Goal: Contribute content: Add original content to the website for others to see

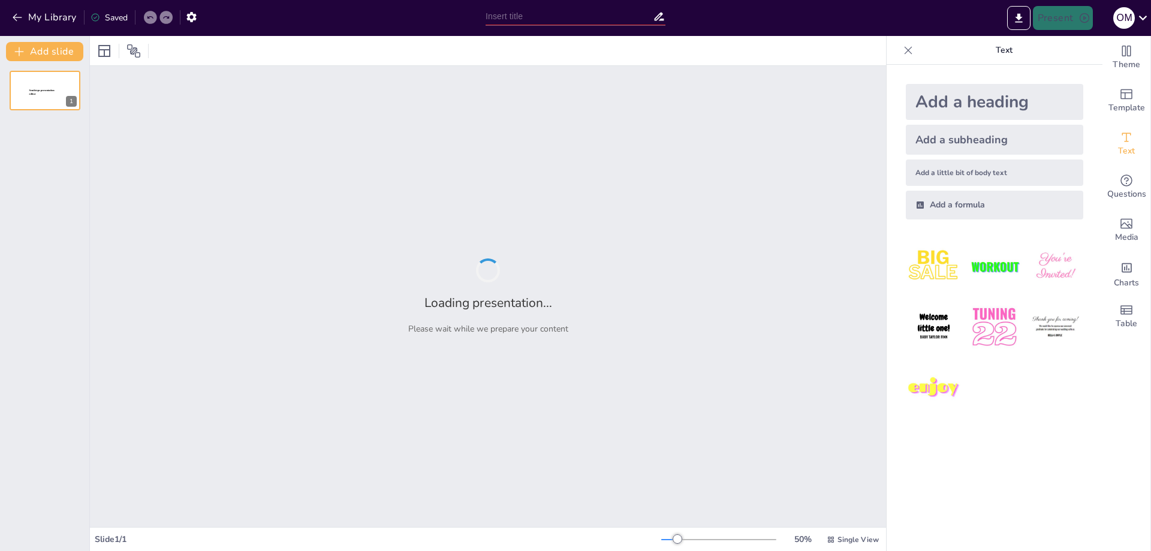
type input "Emotional Vibes: A2 Quiz Time!"
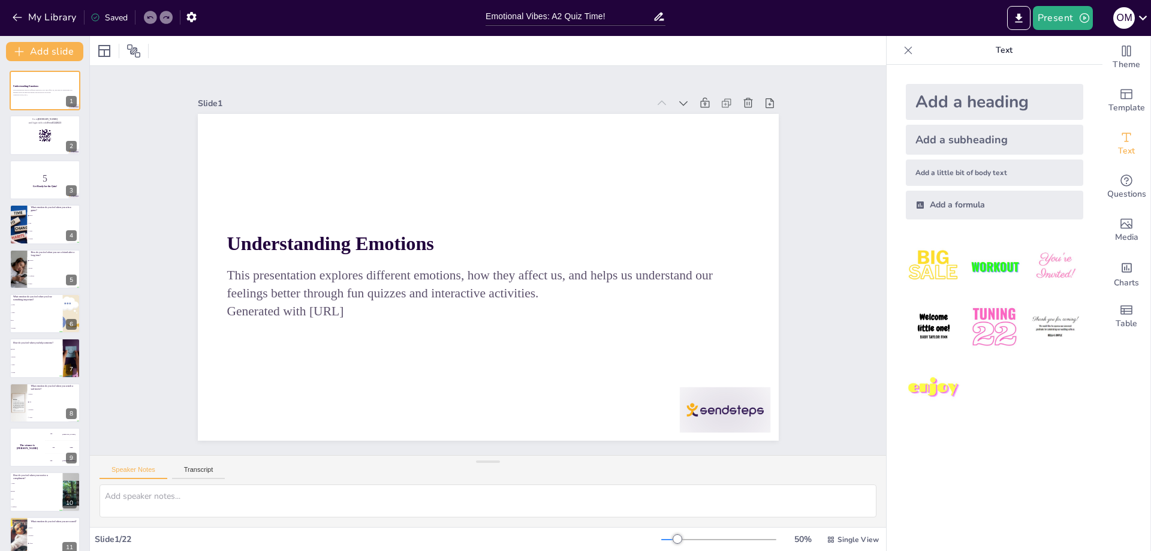
checkbox input "true"
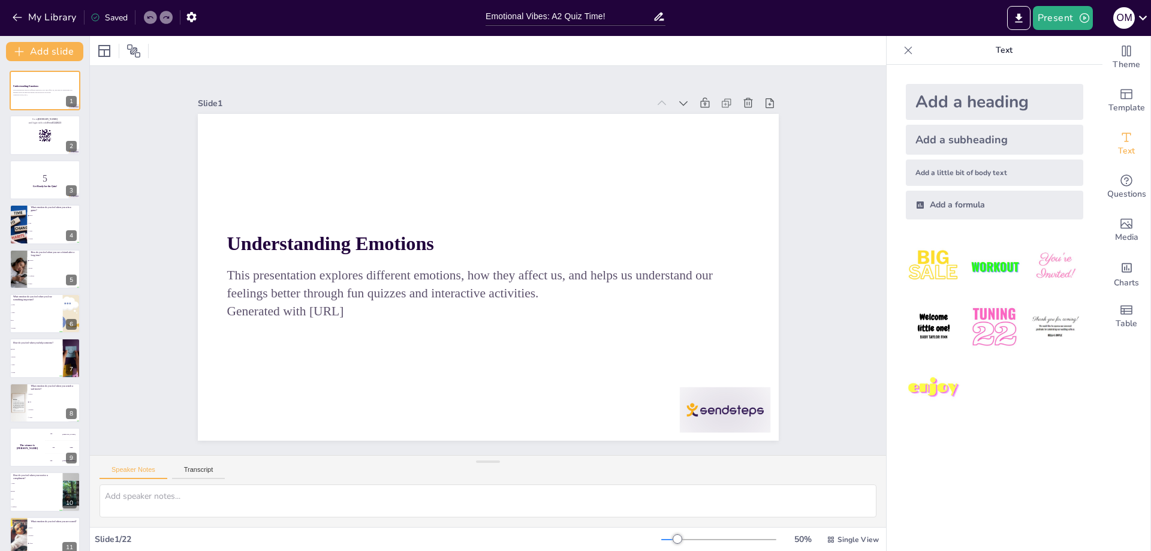
checkbox input "true"
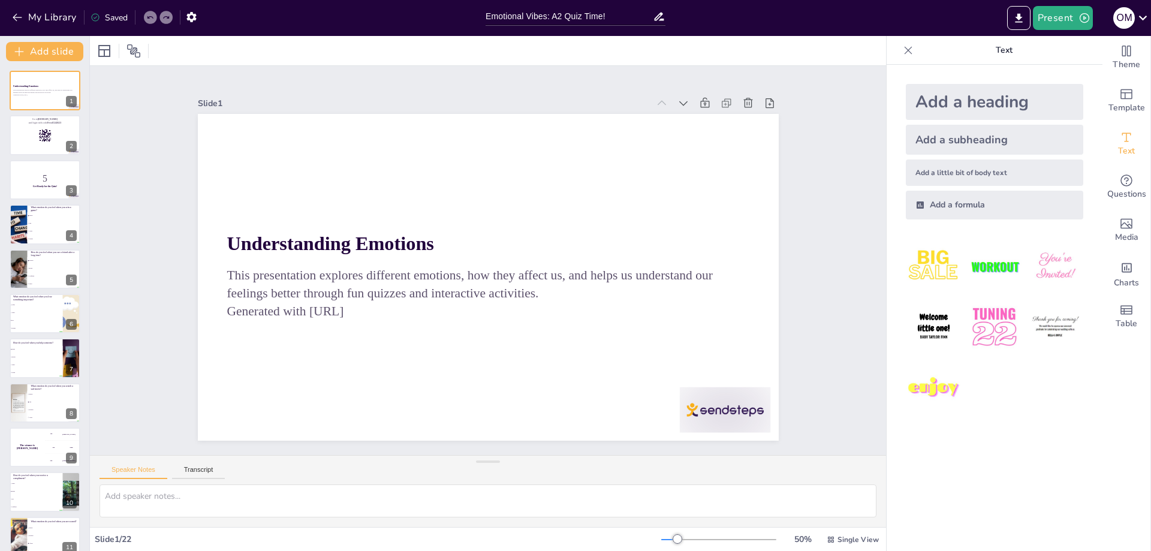
checkbox input "true"
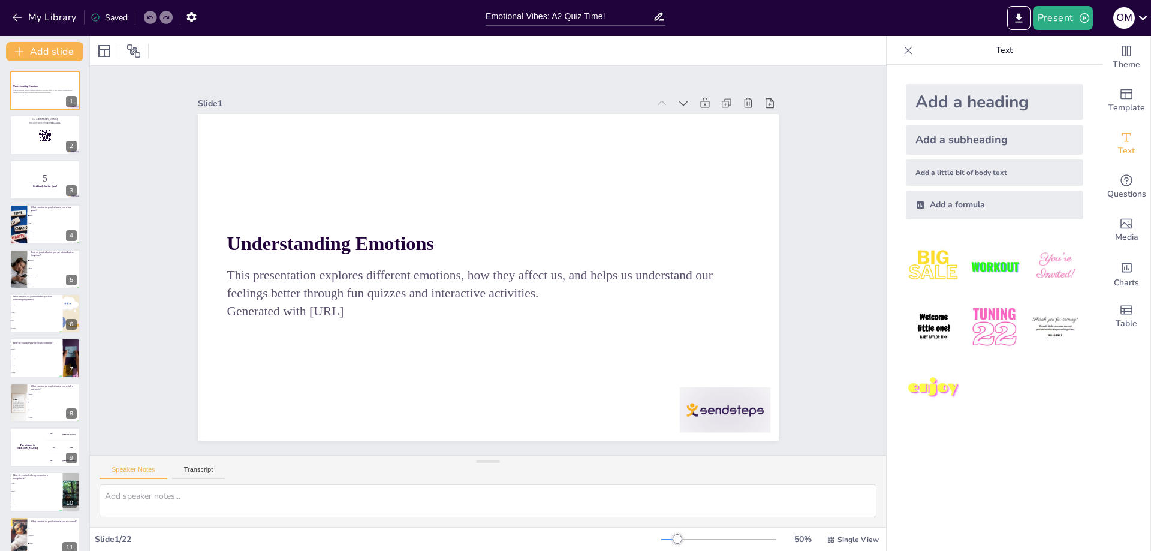
checkbox input "true"
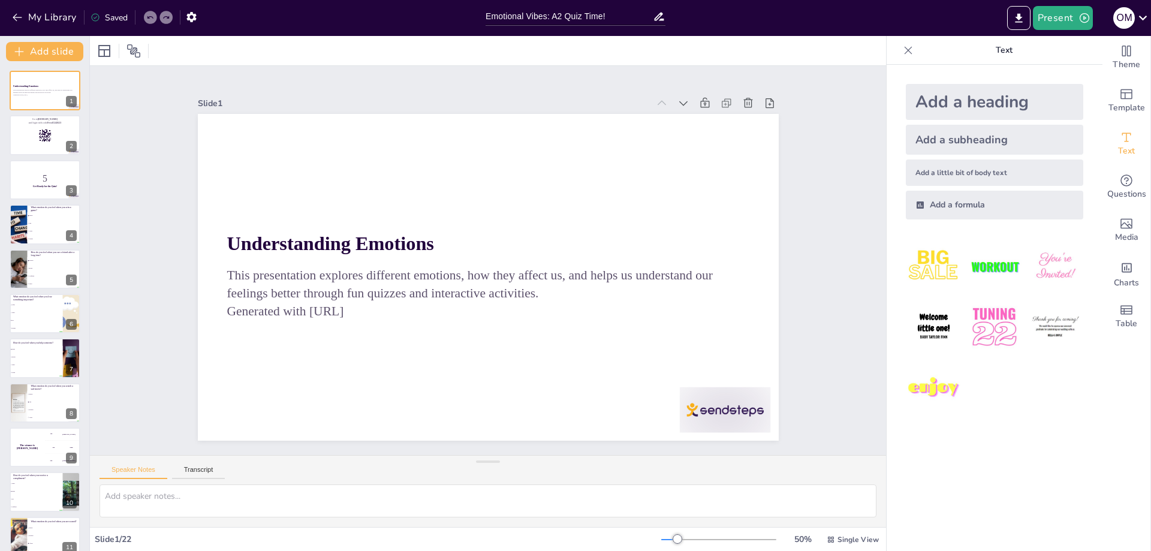
checkbox input "true"
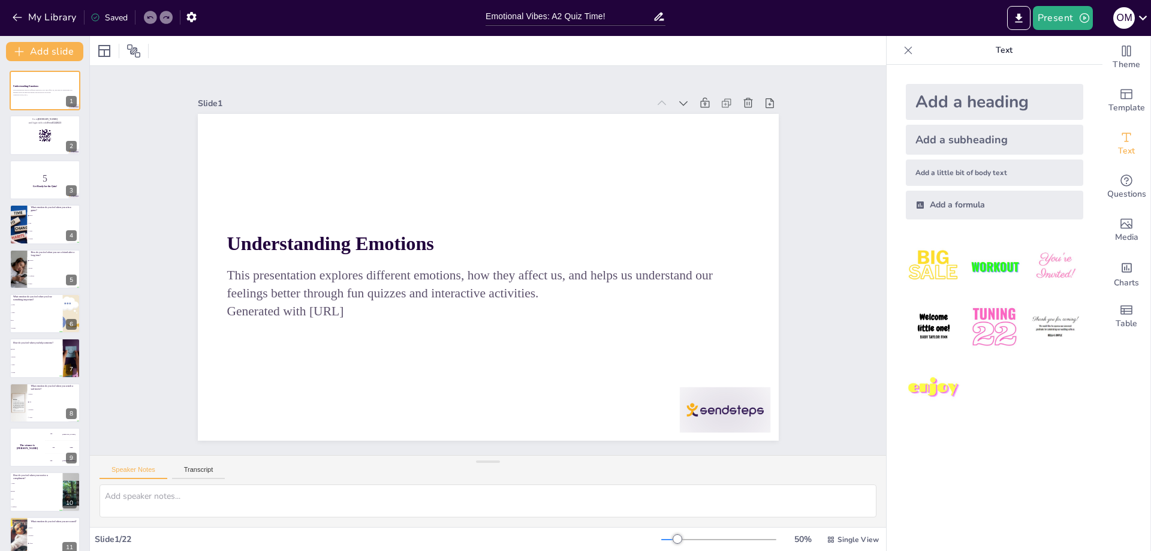
checkbox input "true"
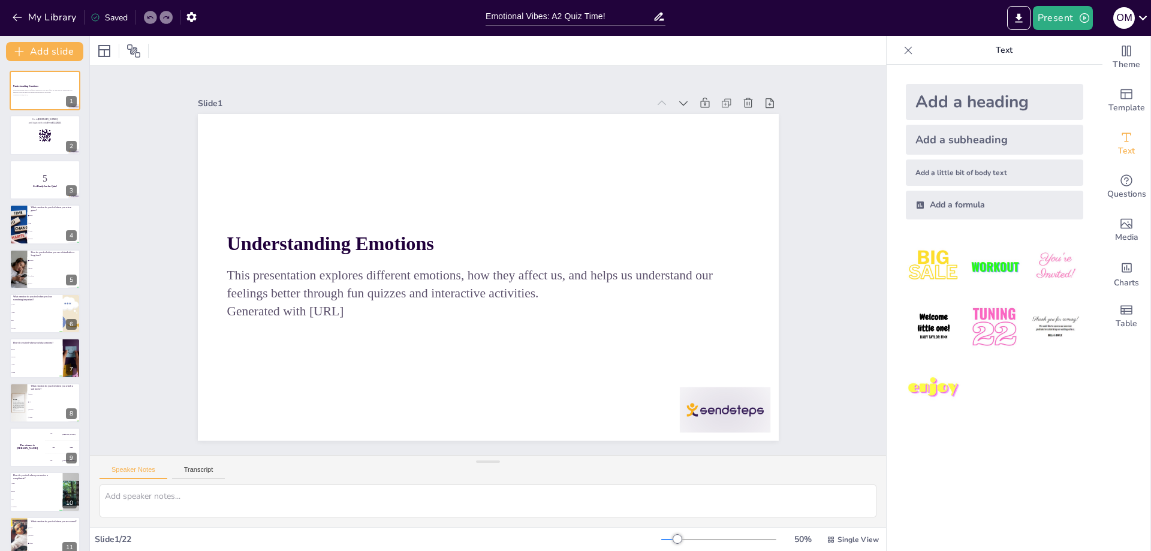
checkbox input "true"
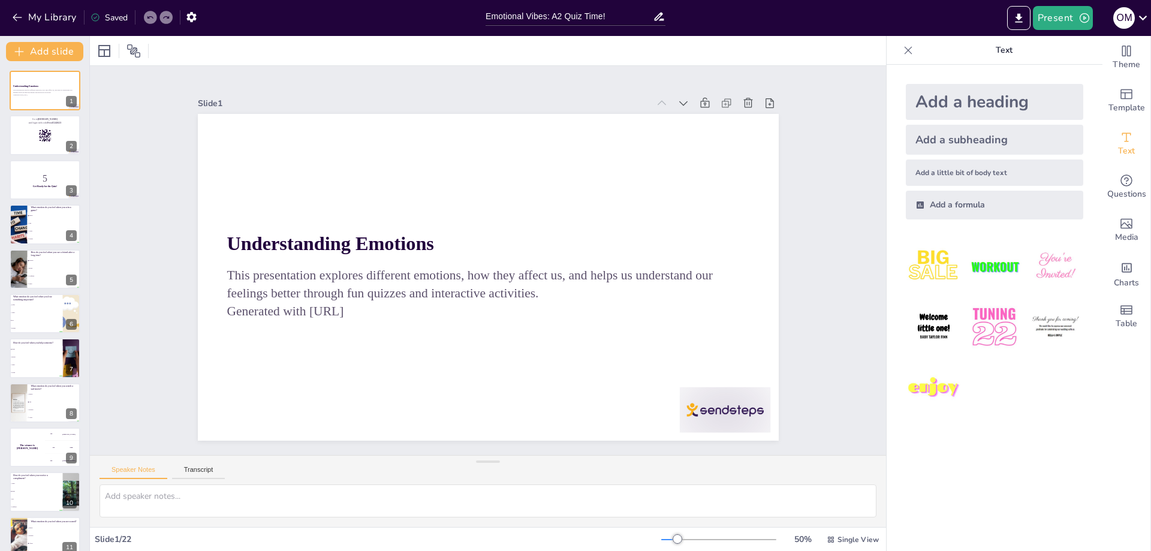
checkbox input "true"
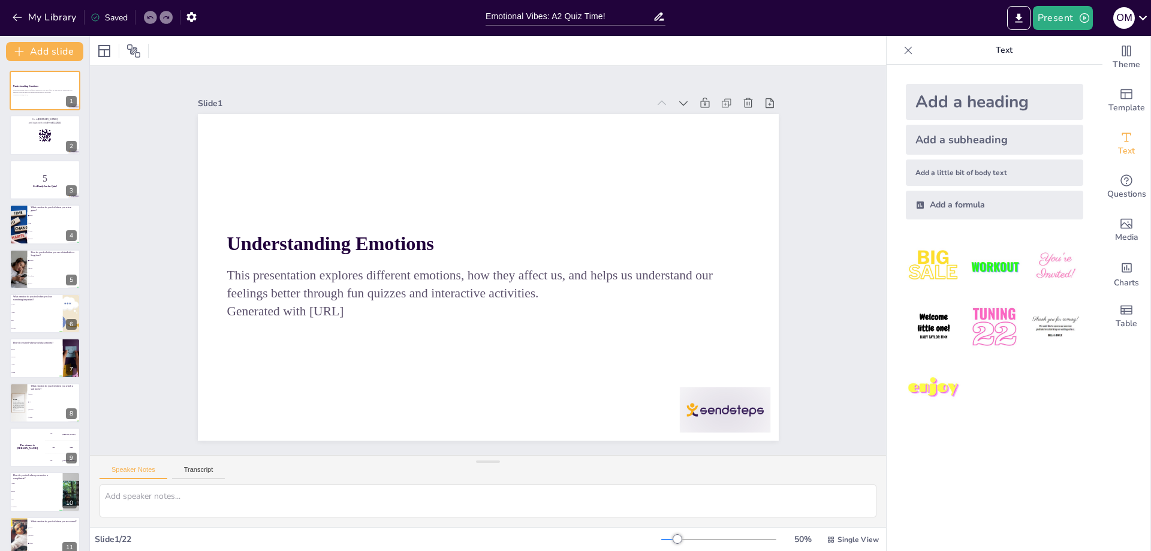
checkbox input "true"
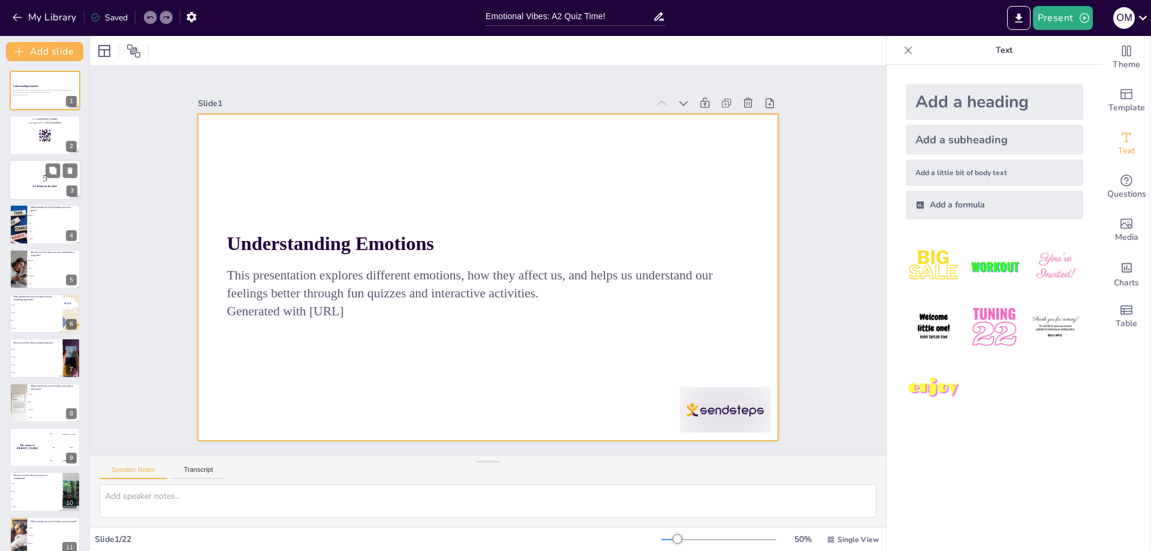
checkbox input "true"
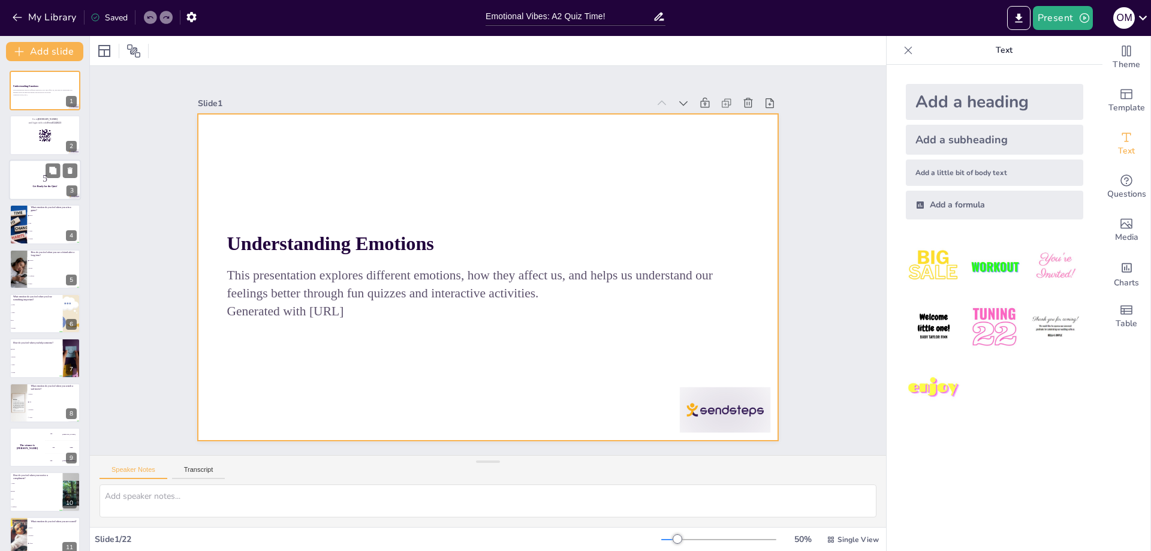
checkbox input "true"
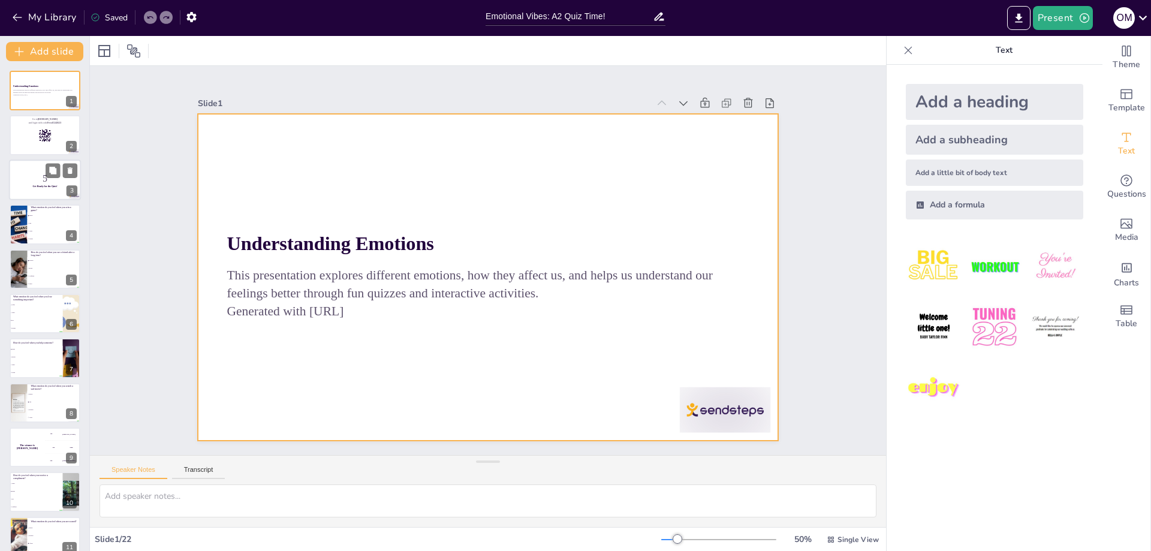
checkbox input "true"
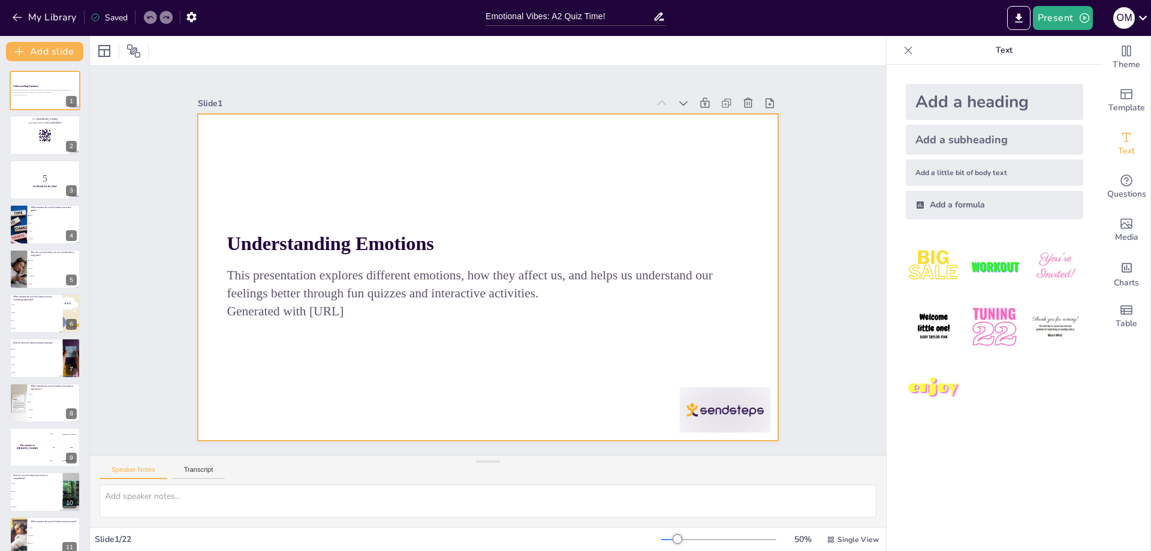
checkbox input "true"
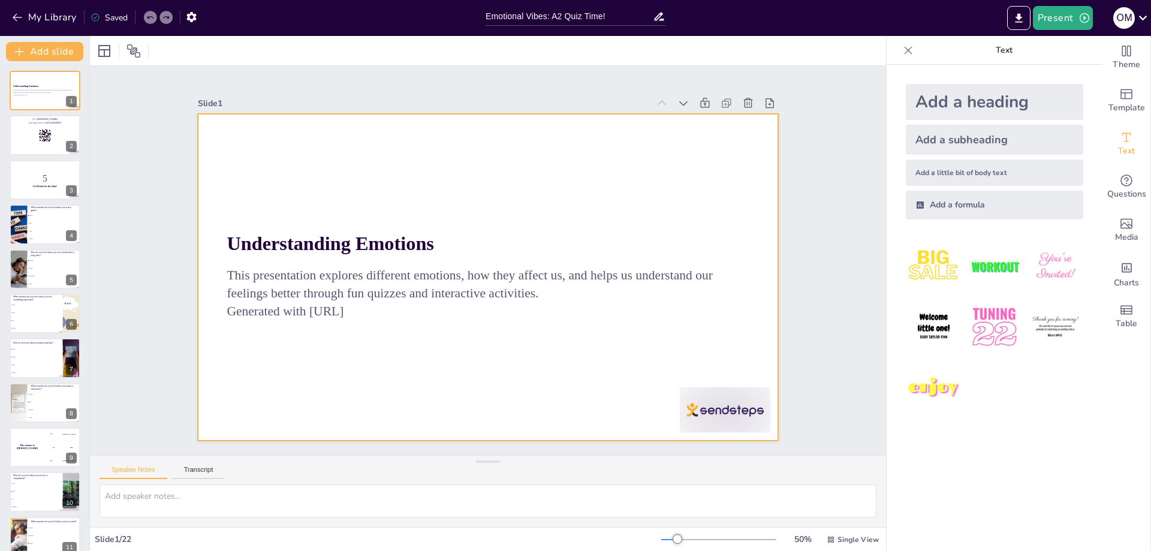
checkbox input "true"
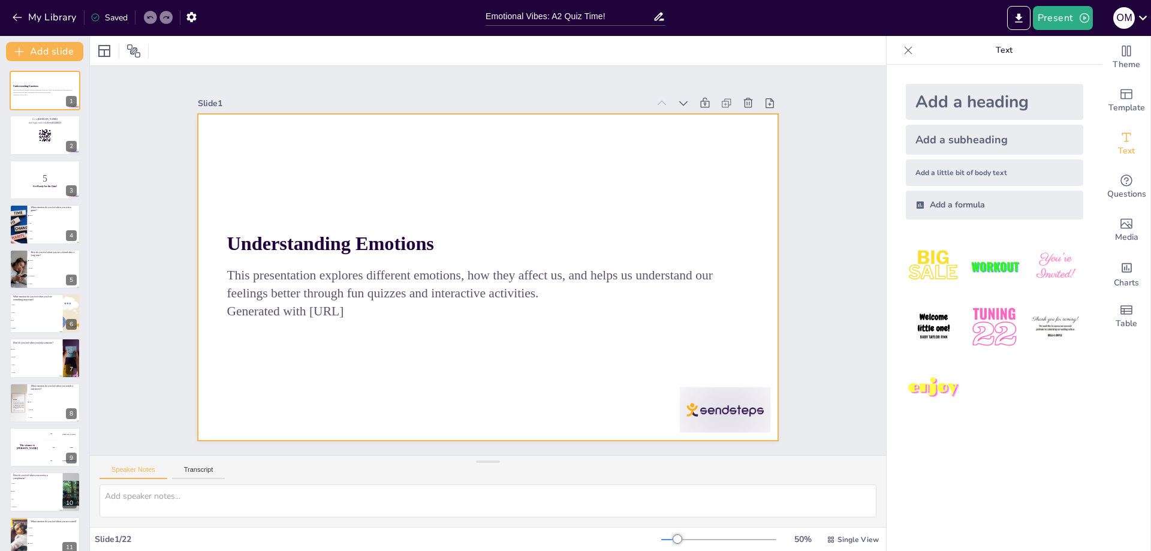
checkbox input "true"
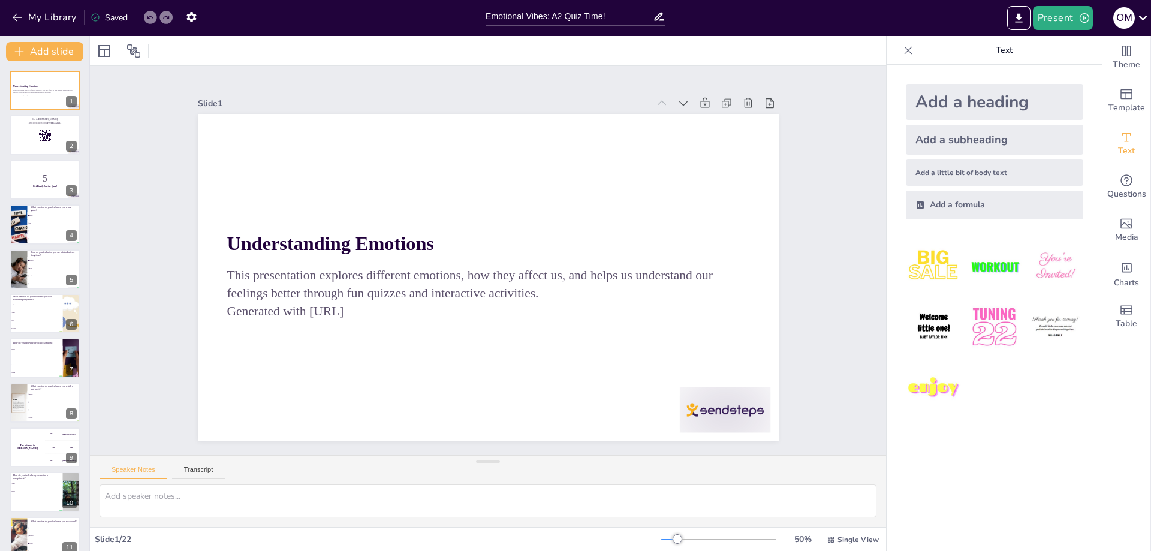
checkbox input "true"
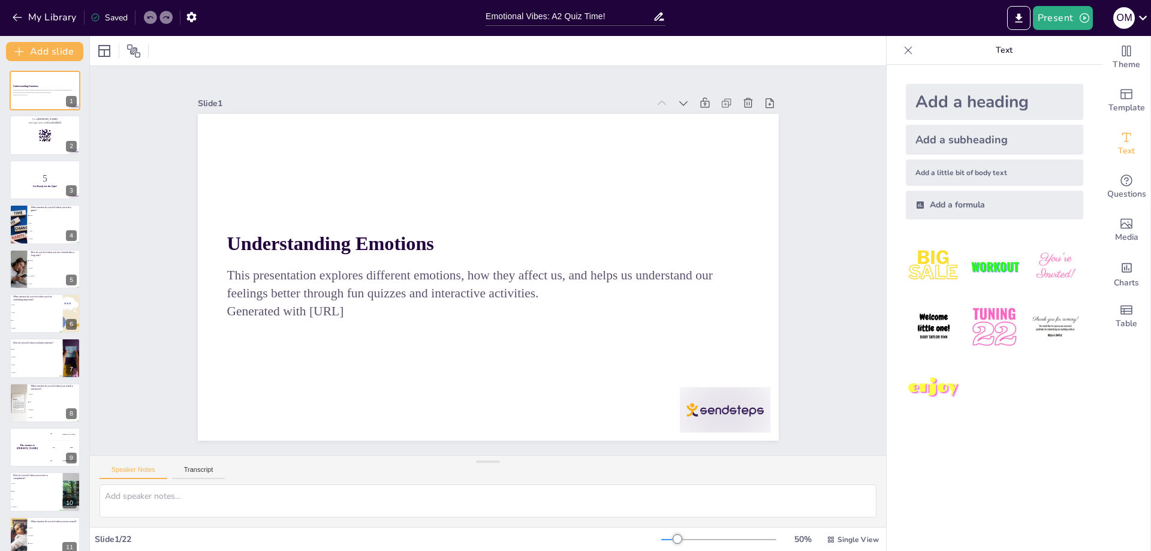
checkbox input "true"
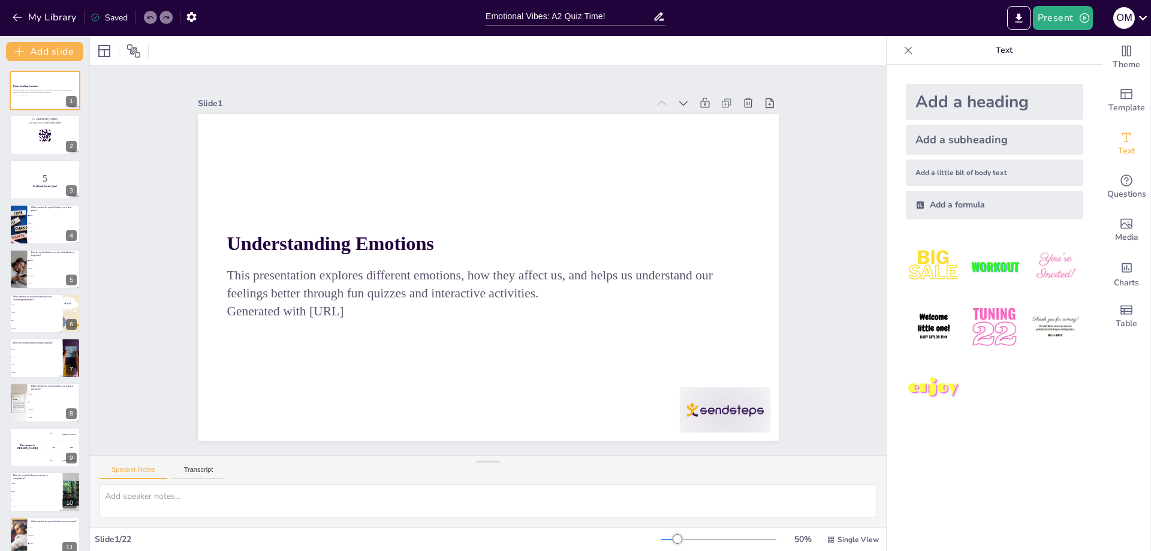
checkbox input "true"
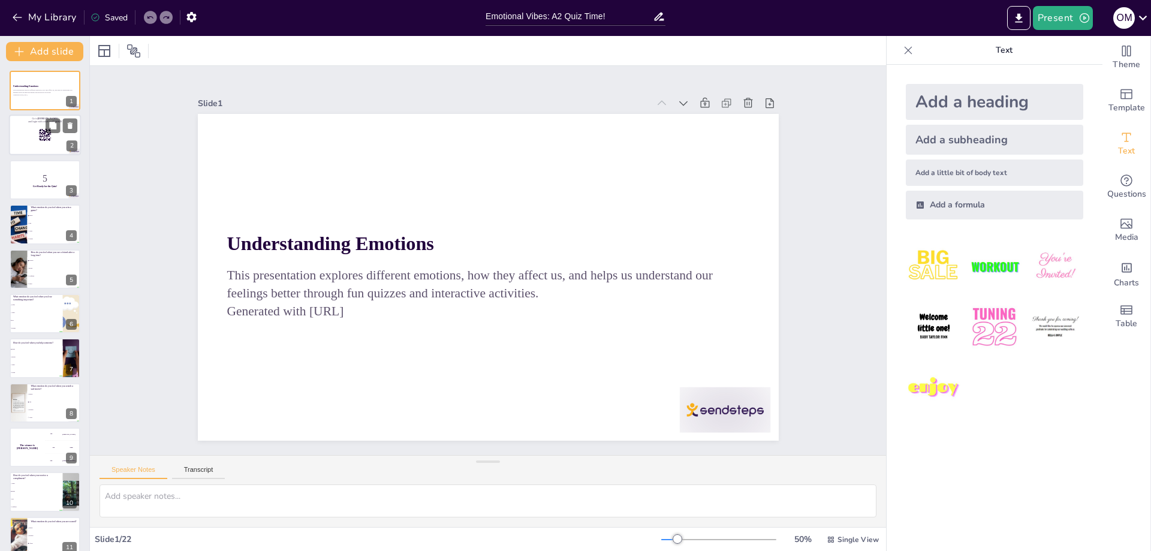
checkbox input "true"
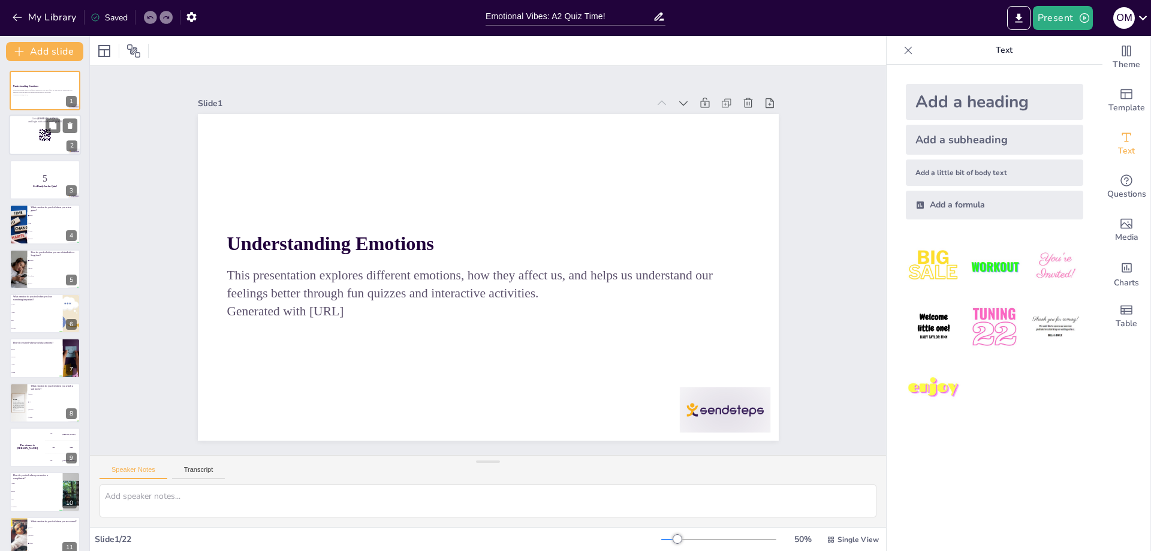
checkbox input "true"
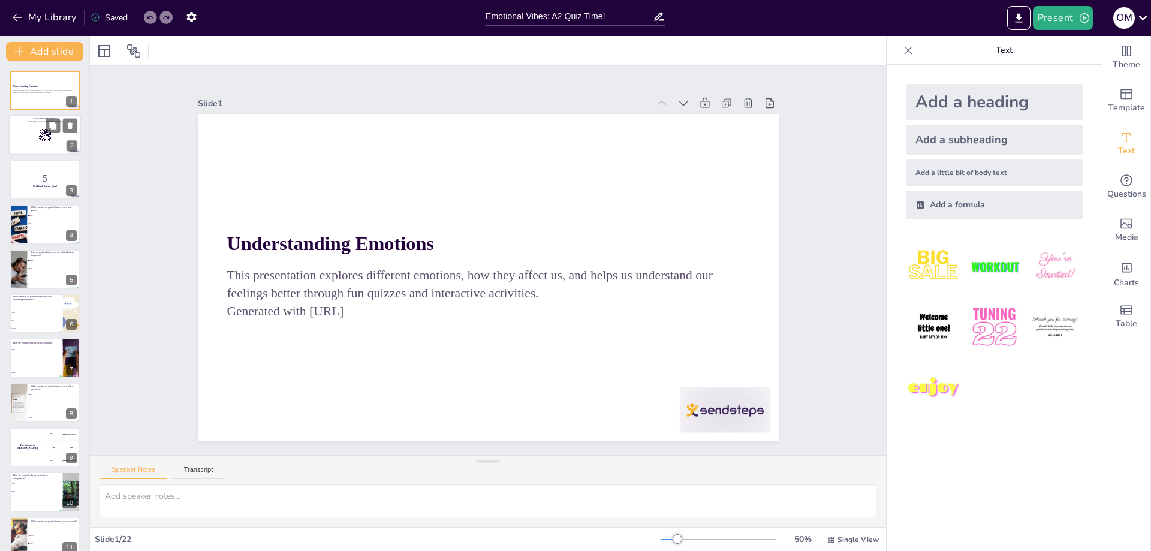
checkbox input "true"
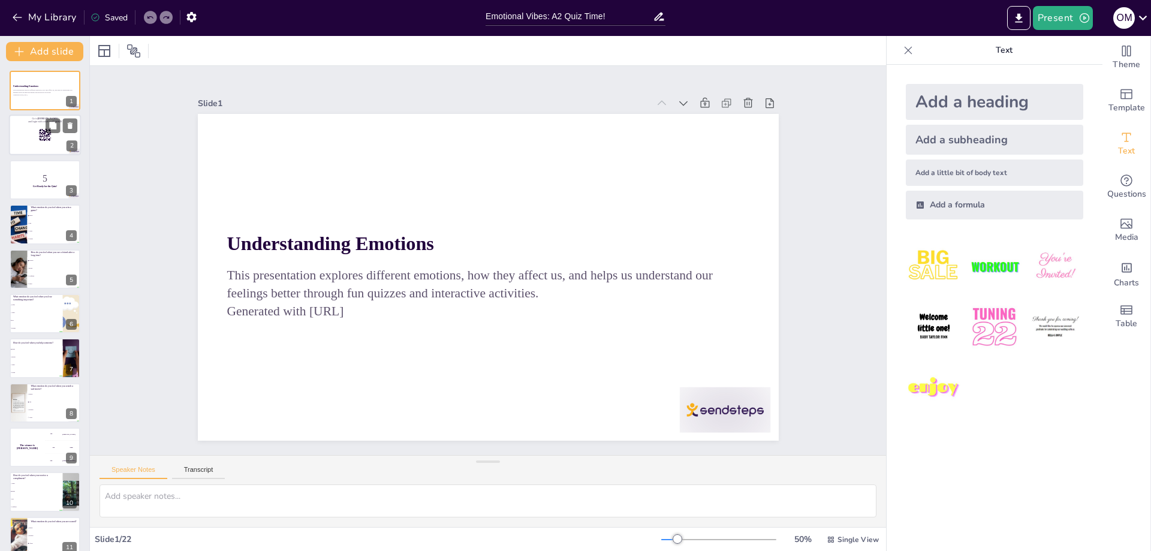
checkbox input "true"
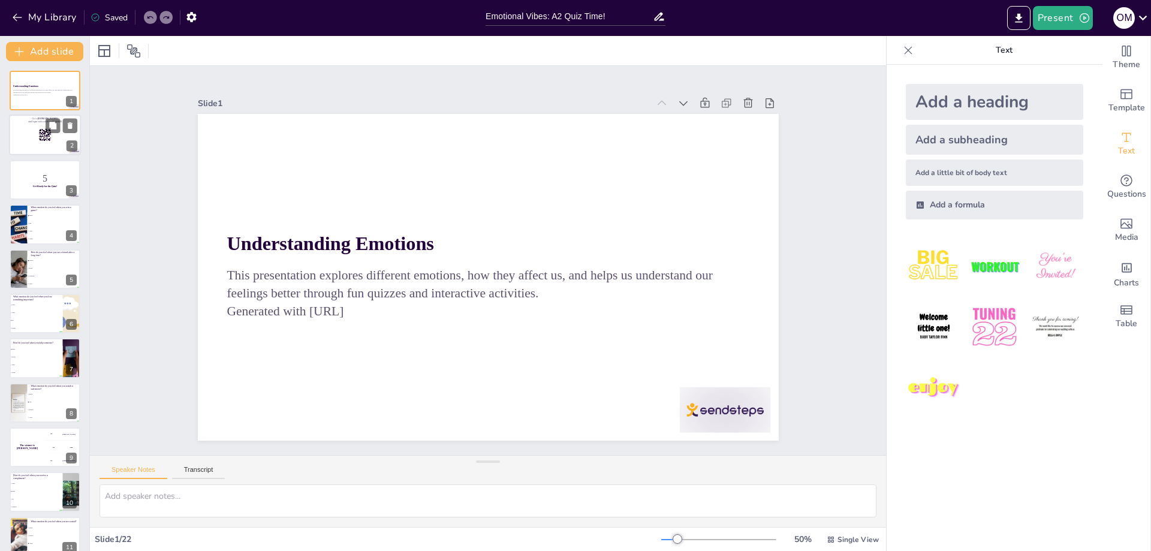
checkbox input "true"
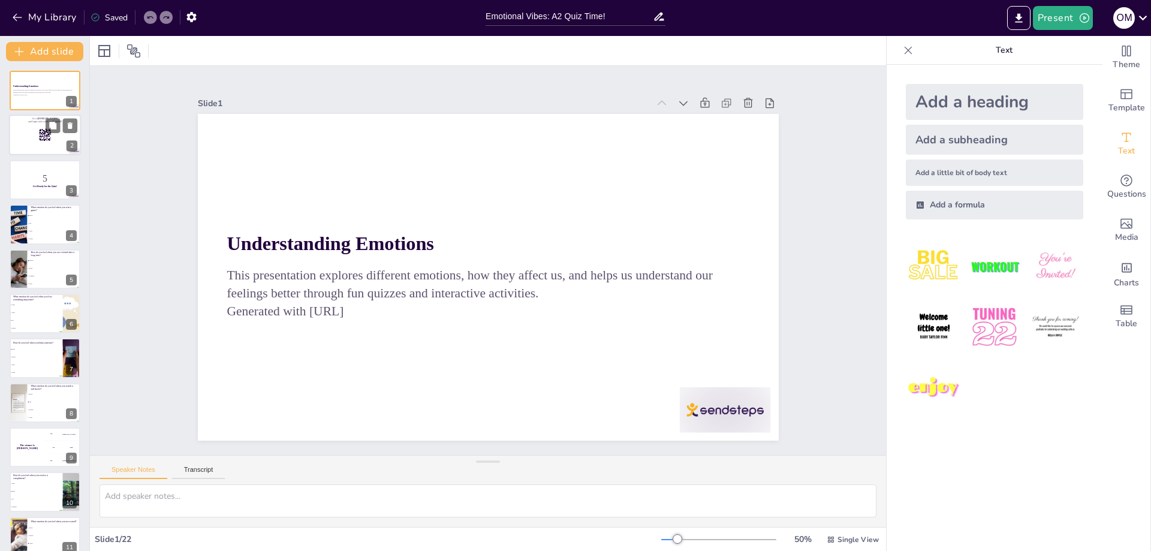
checkbox input "true"
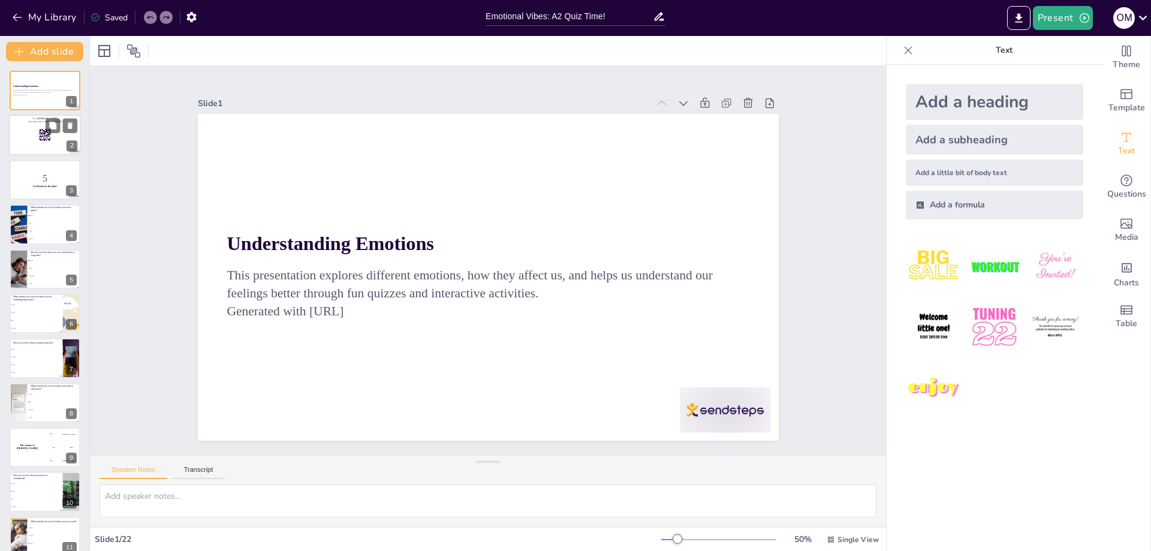
checkbox input "true"
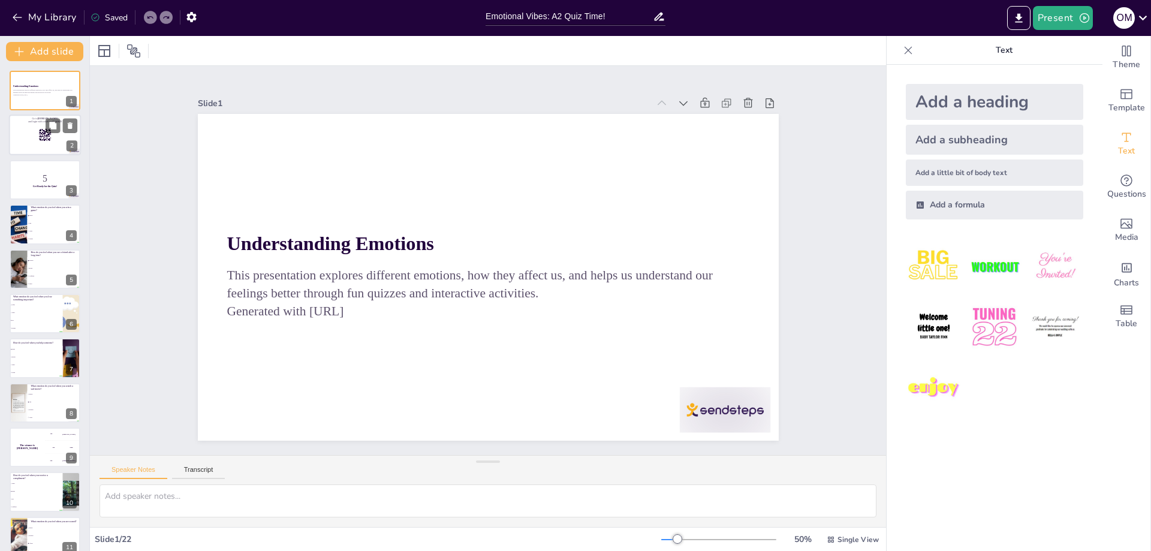
checkbox input "true"
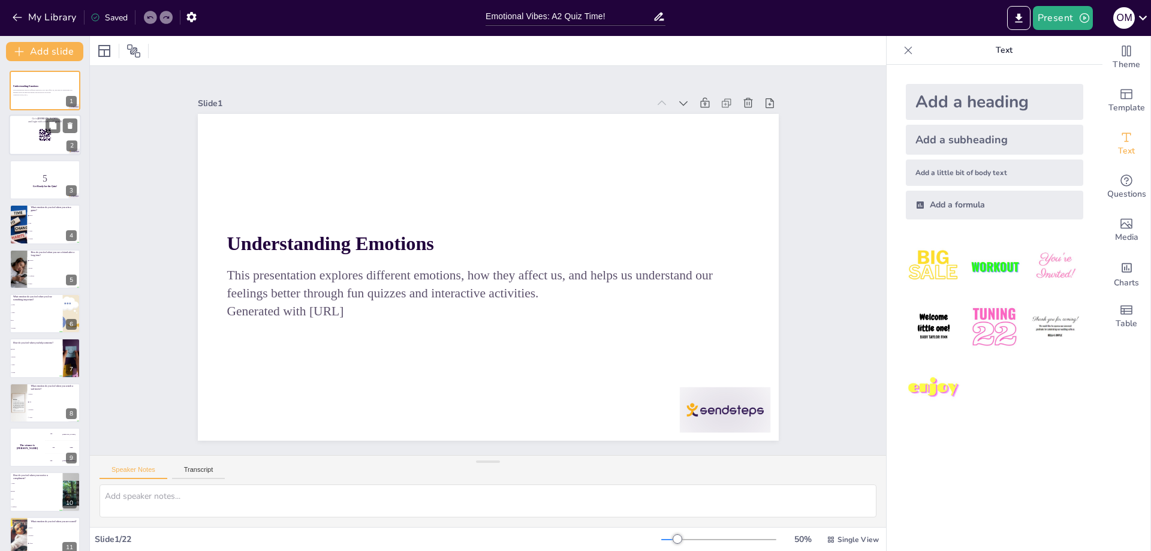
checkbox input "true"
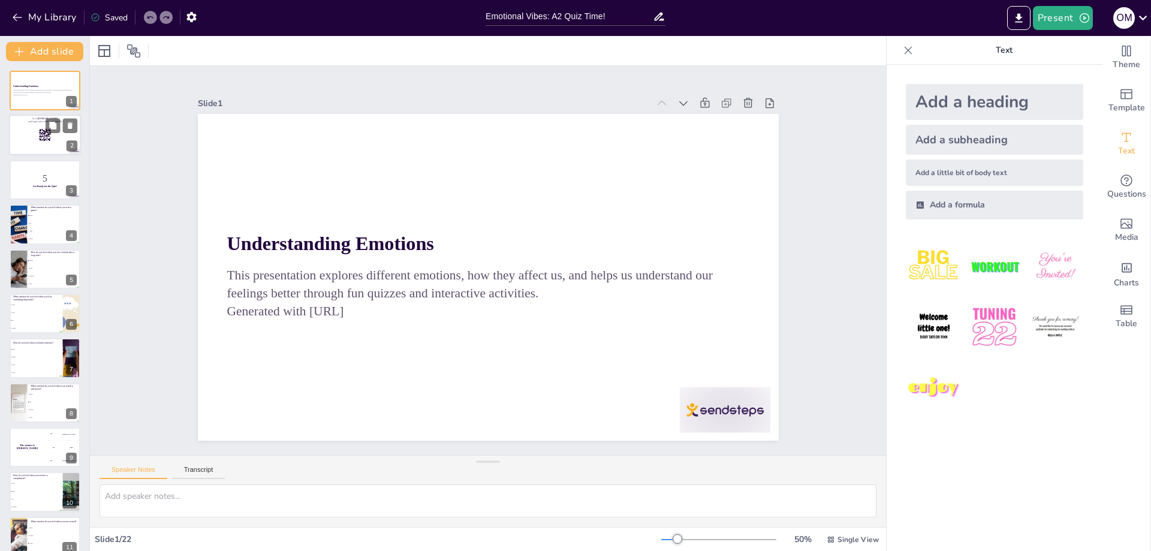
click at [56, 146] on div at bounding box center [45, 135] width 72 height 41
checkbox input "true"
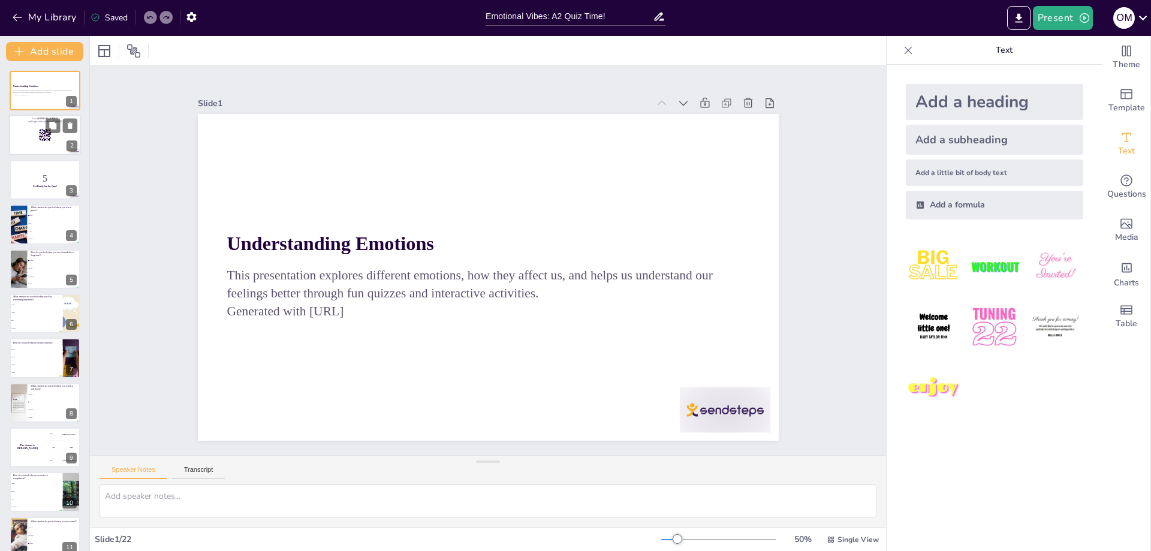
checkbox input "true"
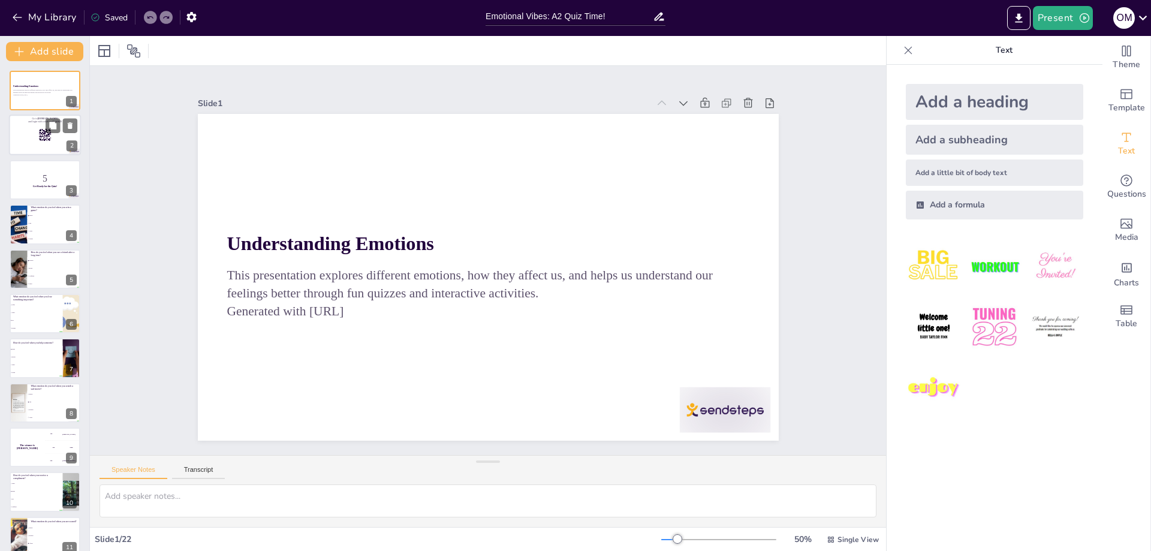
checkbox input "true"
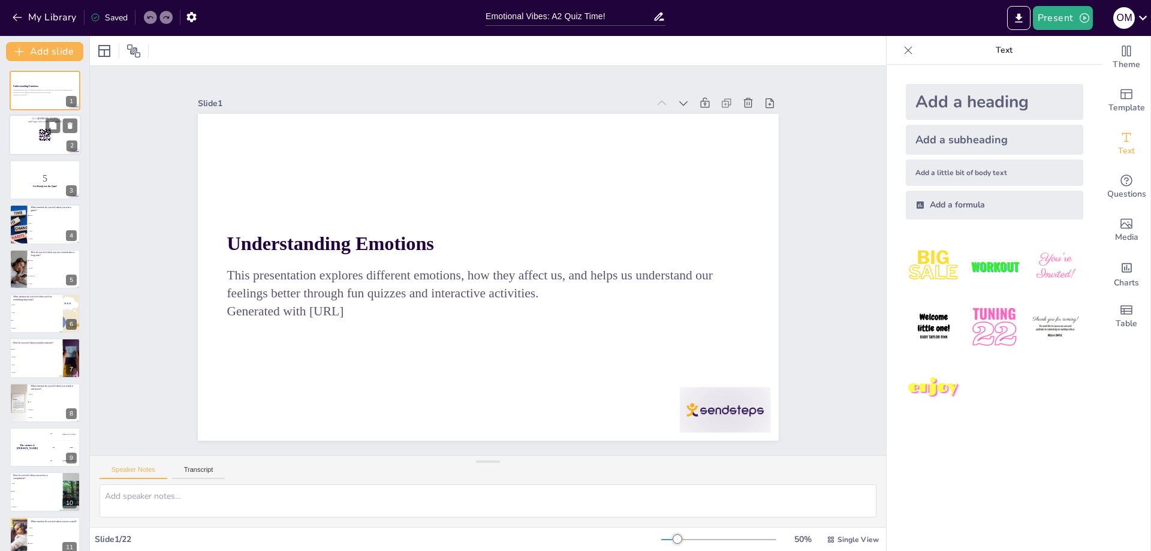
checkbox input "true"
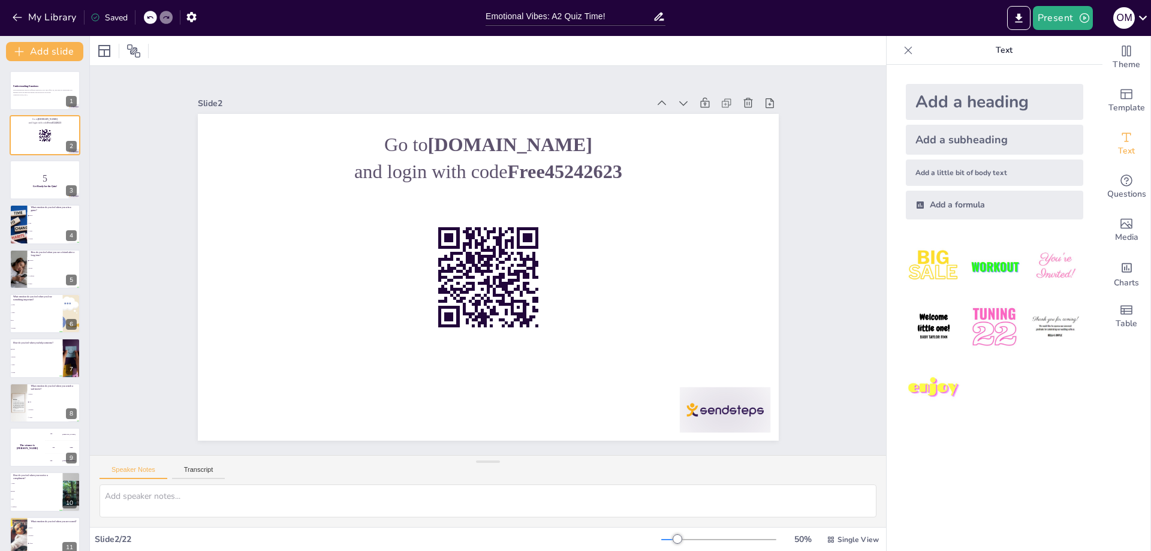
checkbox input "true"
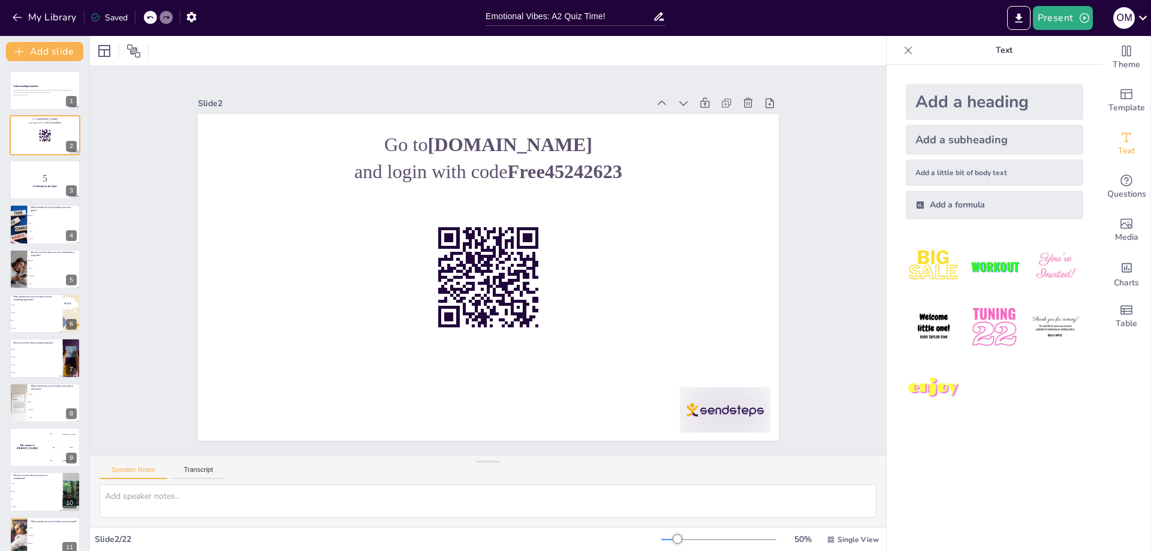
checkbox input "true"
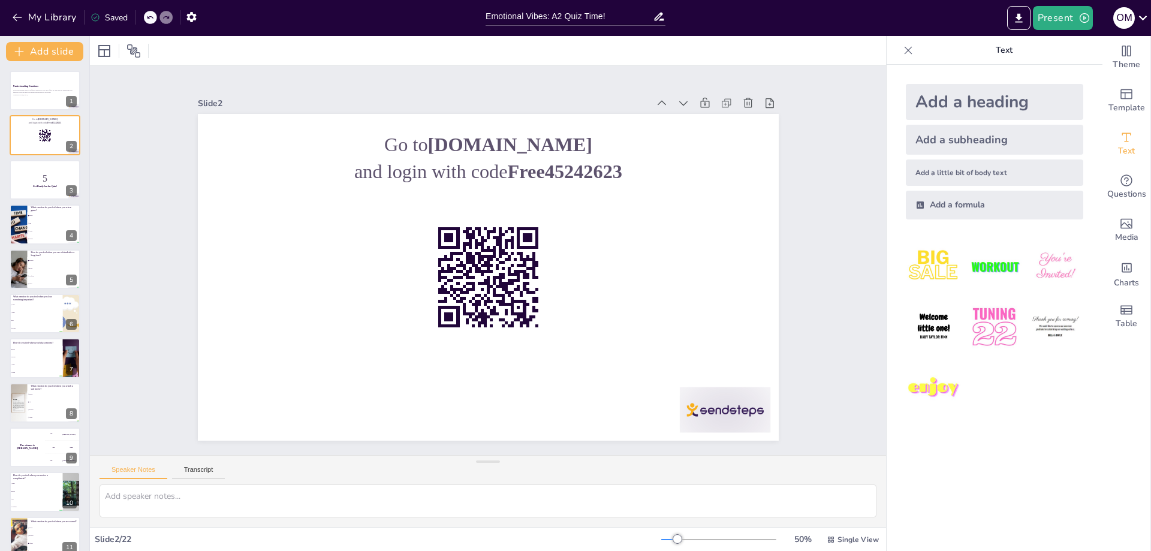
checkbox input "true"
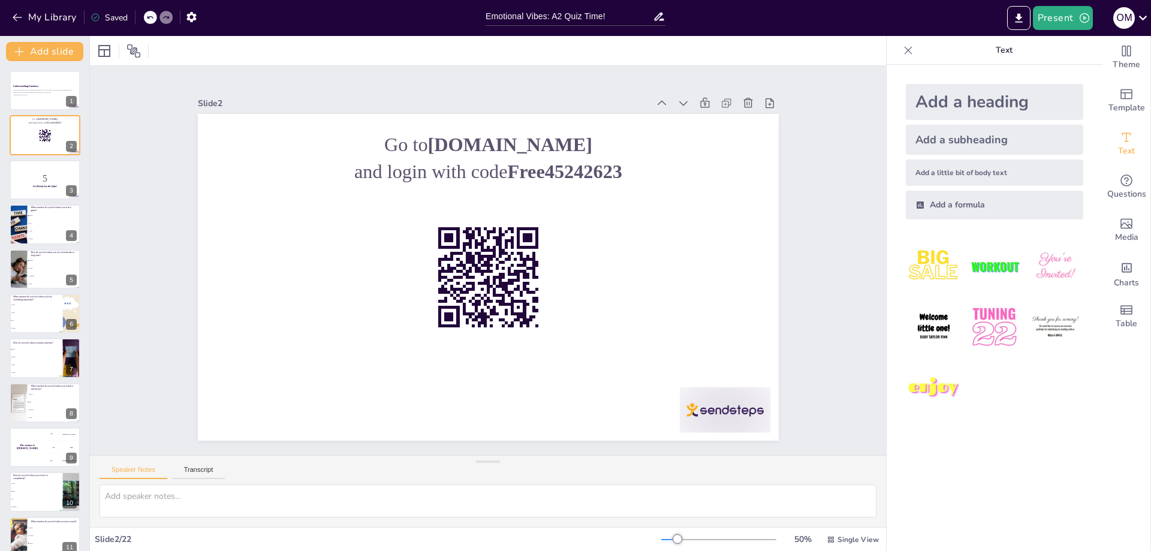
checkbox input "true"
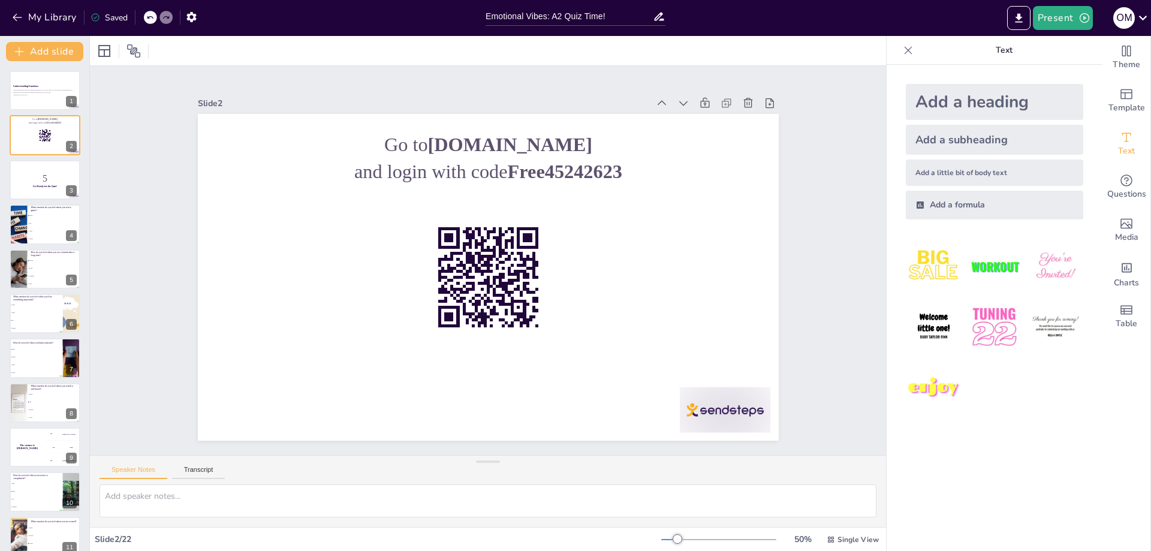
checkbox input "true"
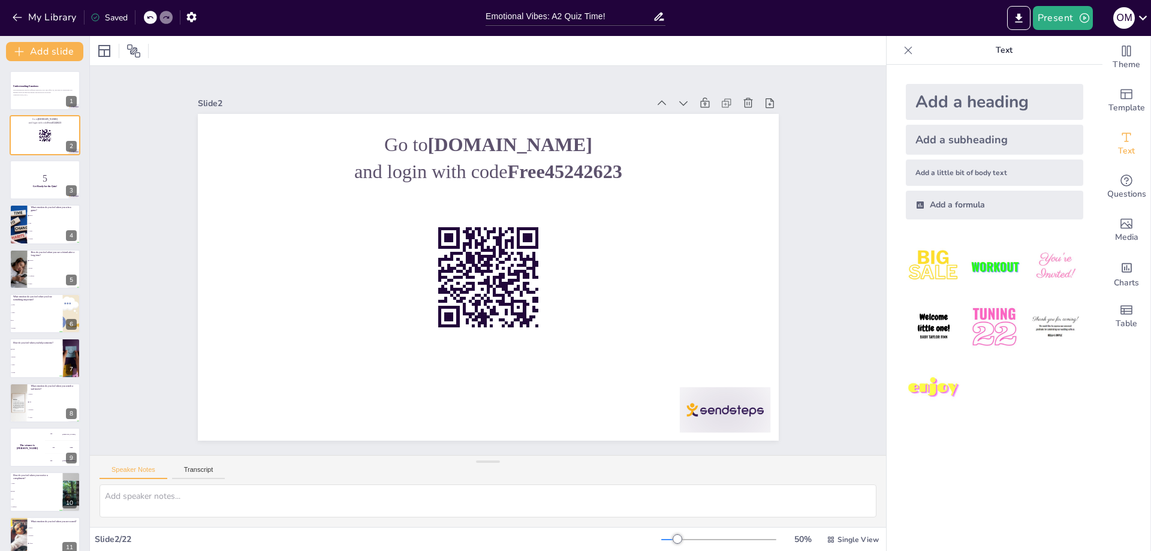
checkbox input "true"
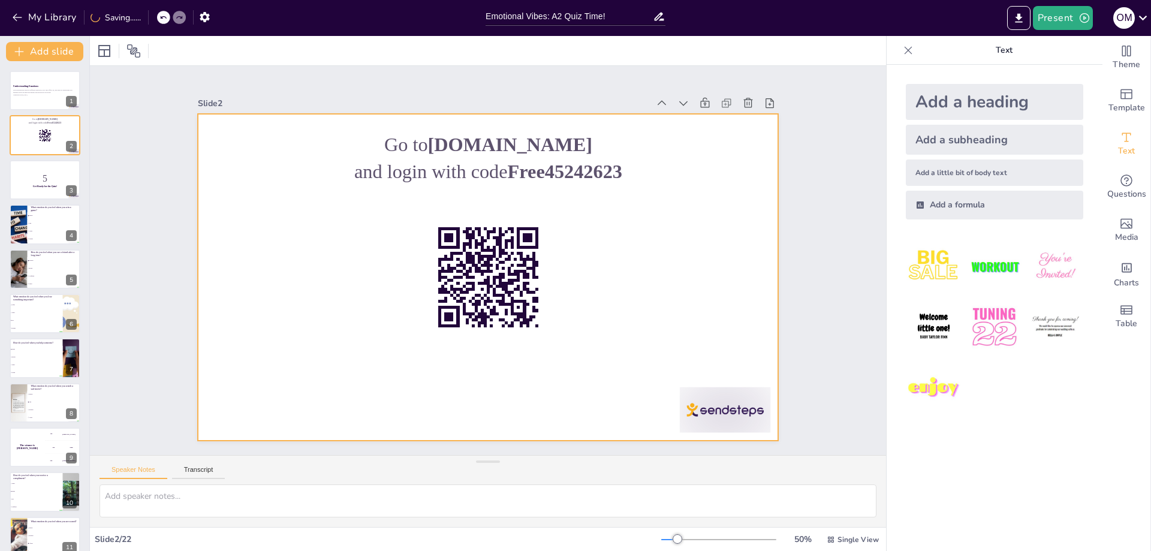
checkbox input "true"
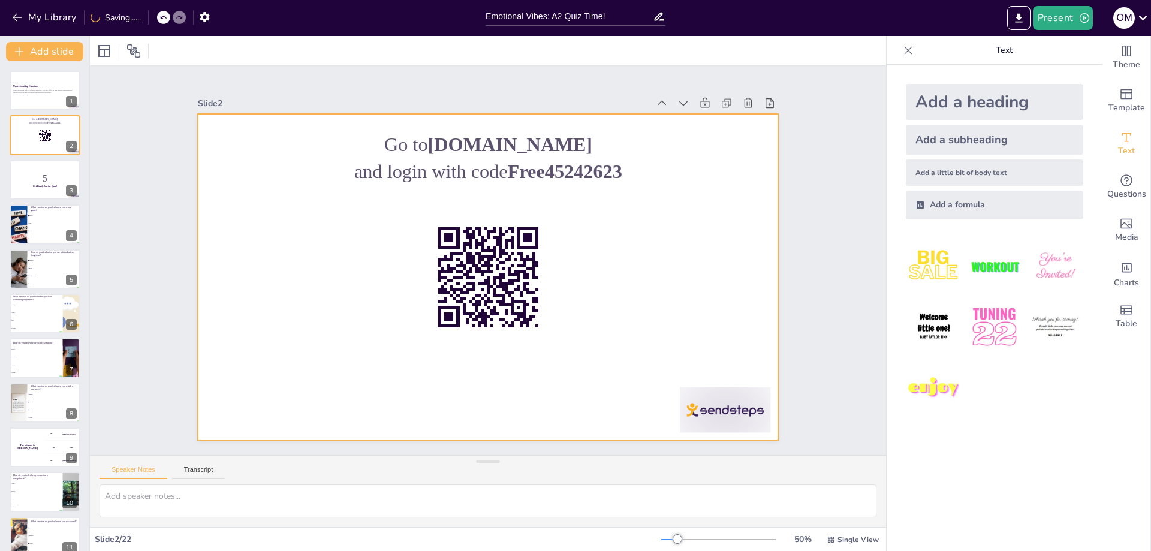
checkbox input "true"
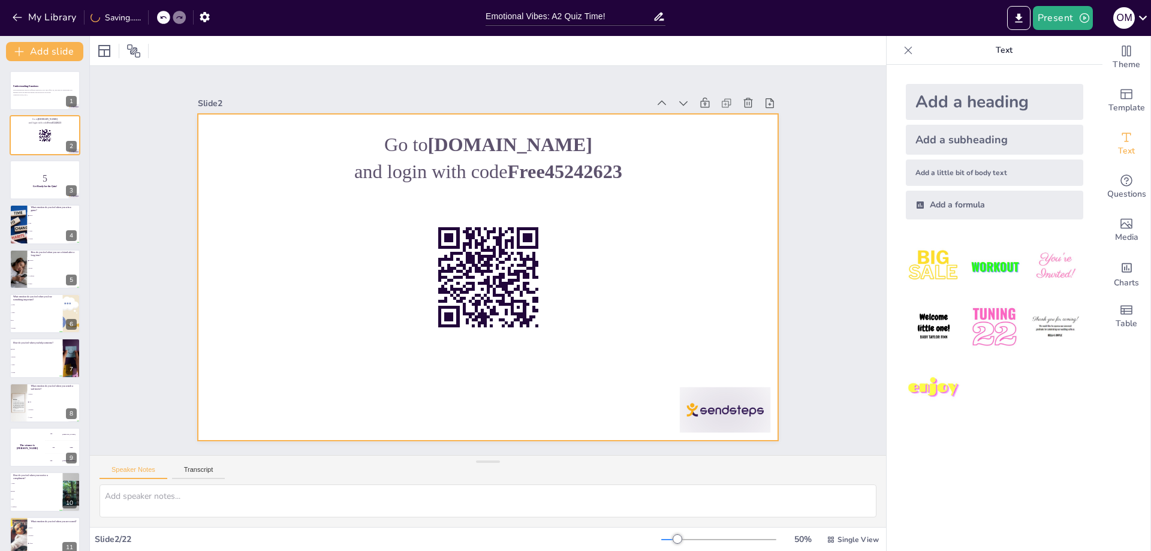
checkbox input "true"
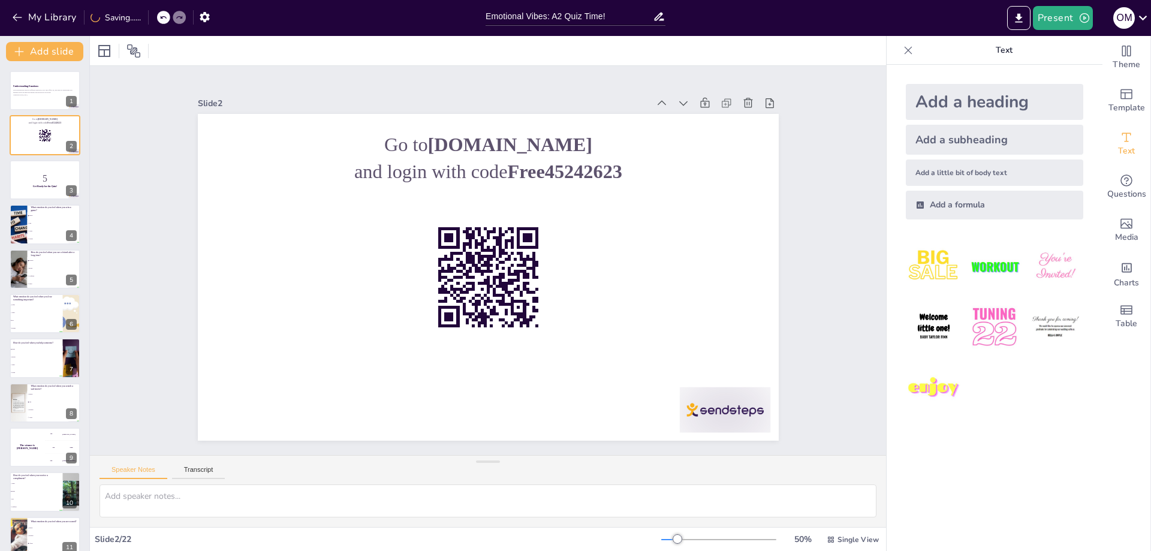
checkbox input "true"
click at [34, 183] on p "5" at bounding box center [45, 177] width 65 height 13
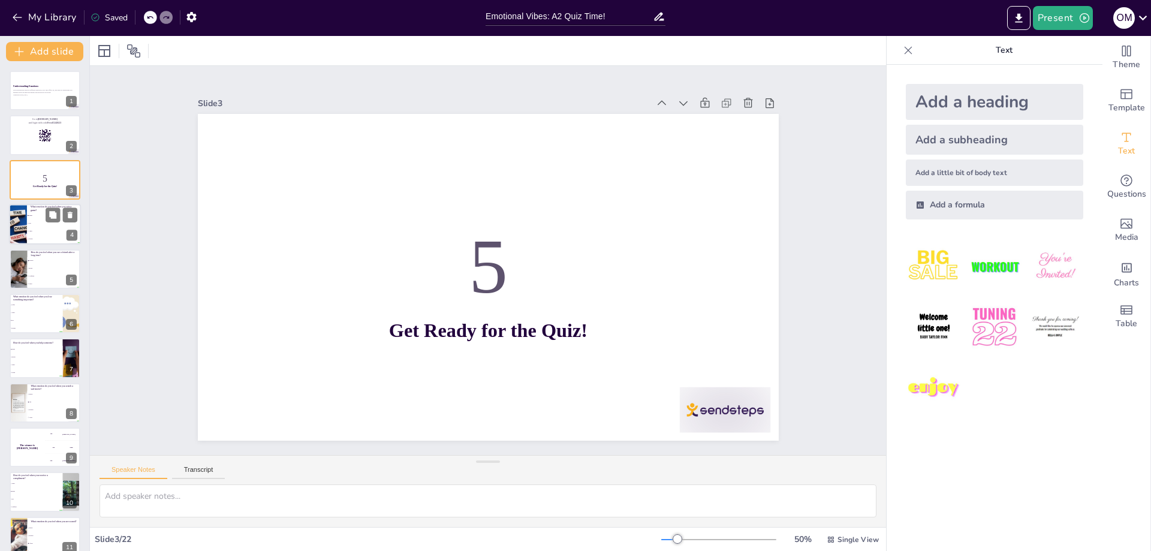
click at [37, 231] on span "Angry" at bounding box center [55, 232] width 52 height 2
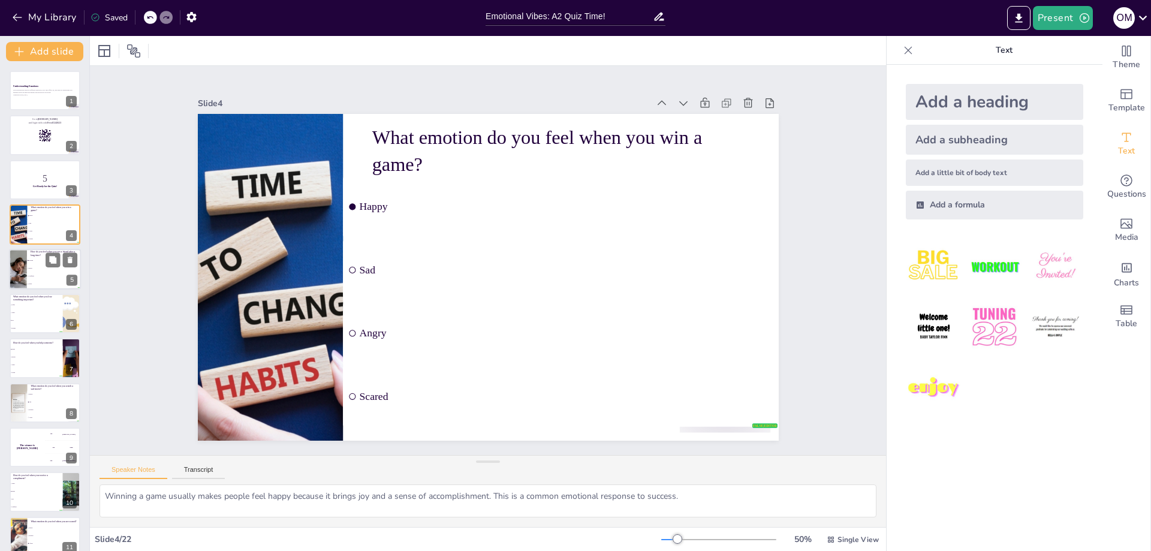
click at [40, 269] on li "Bored" at bounding box center [54, 268] width 54 height 8
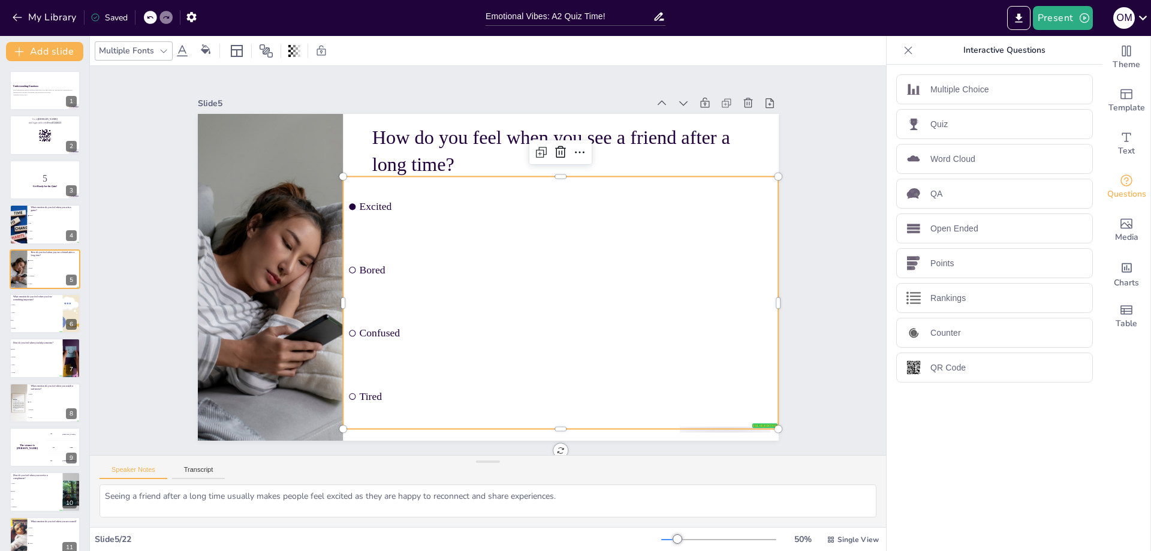
click at [371, 205] on span "Excited" at bounding box center [572, 215] width 414 height 55
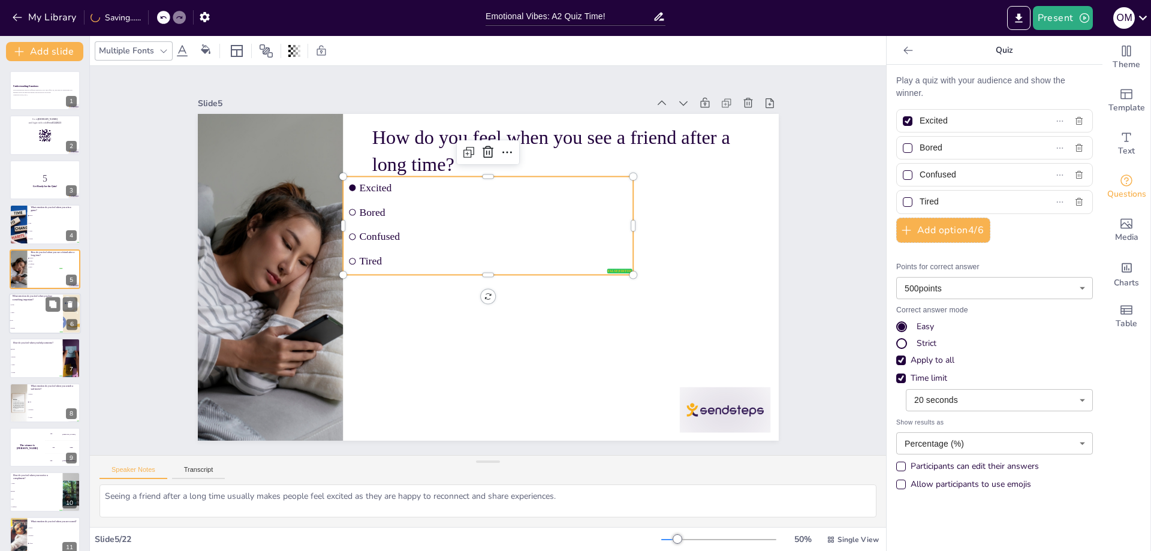
click at [38, 314] on li "Angry" at bounding box center [36, 313] width 54 height 8
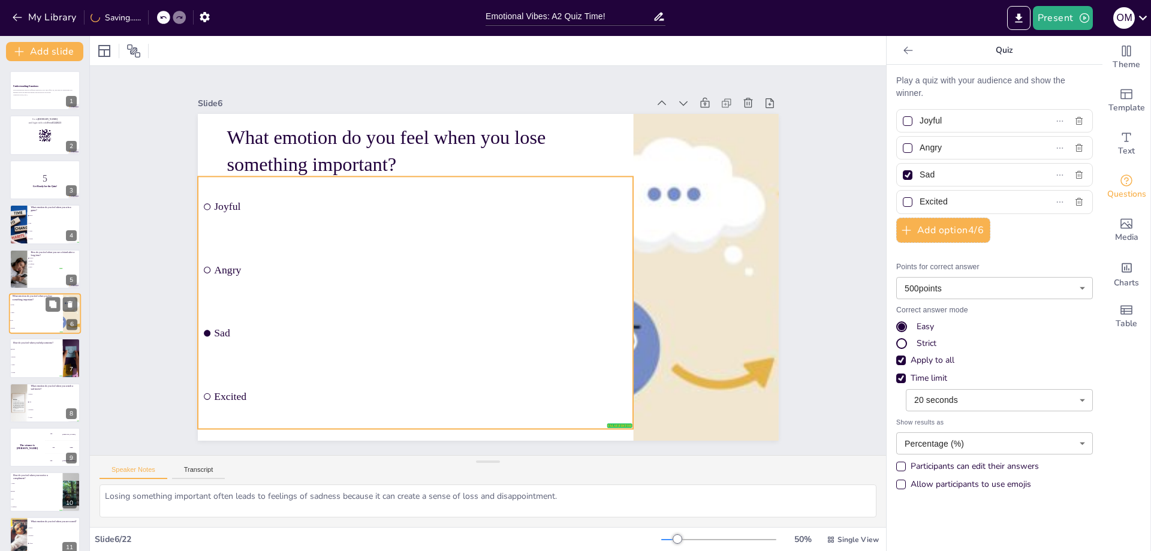
scroll to position [8, 0]
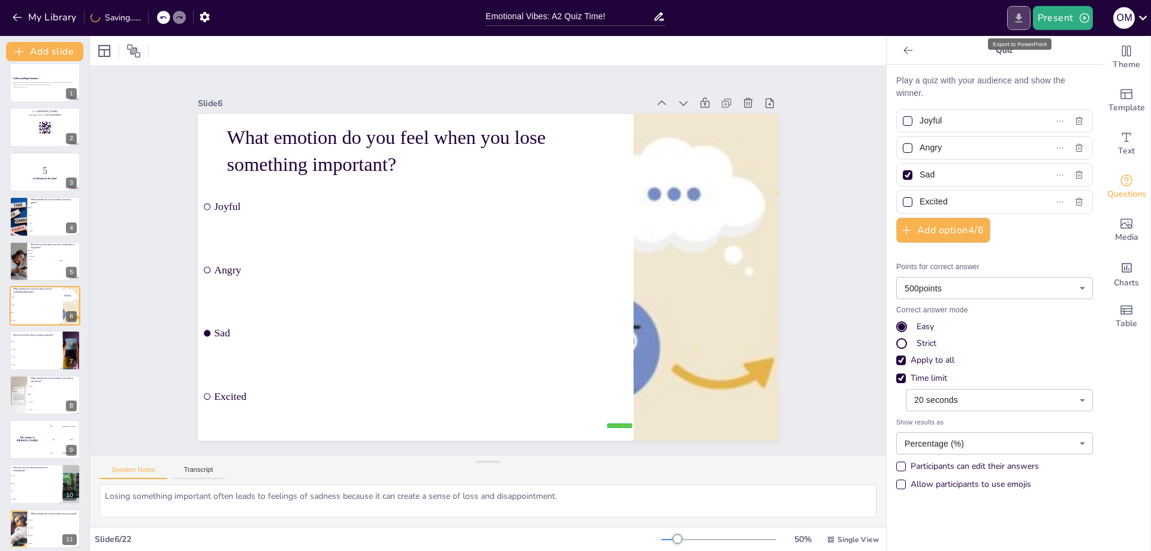
click at [1019, 19] on icon "Export to PowerPoint" at bounding box center [1019, 18] width 13 height 13
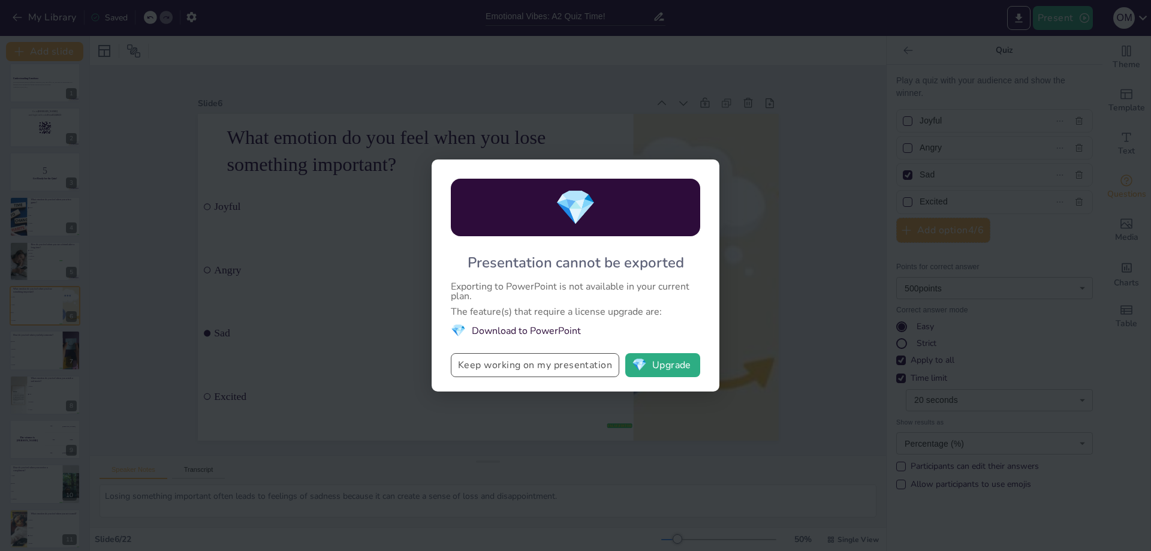
click at [552, 369] on button "Keep working on my presentation" at bounding box center [535, 365] width 168 height 24
